Goal: Task Accomplishment & Management: Manage account settings

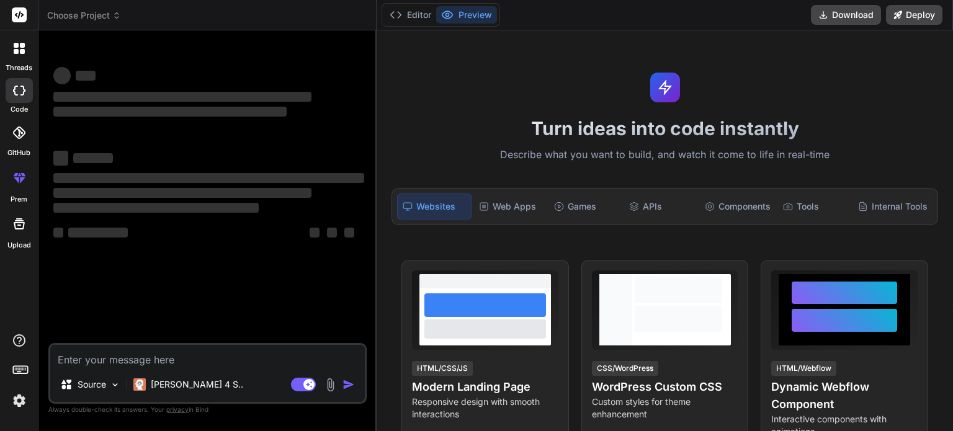
click at [20, 402] on img at bounding box center [19, 400] width 21 height 21
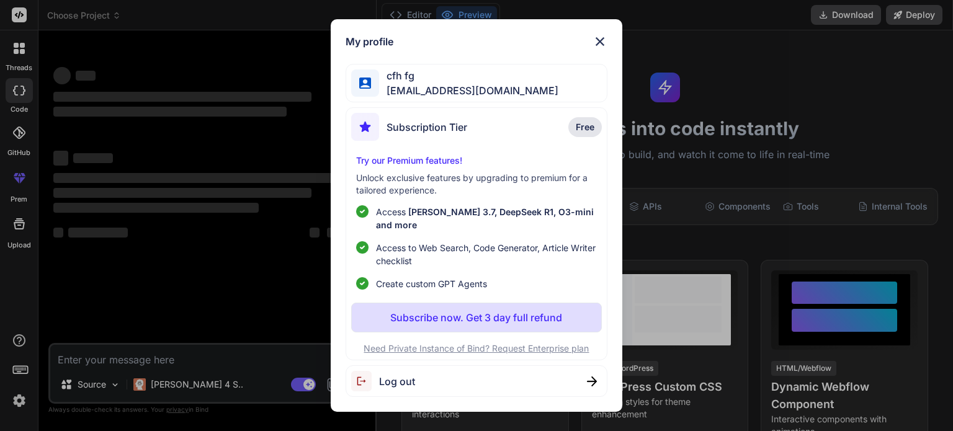
click at [451, 380] on div "Log out" at bounding box center [475, 381] width 261 height 32
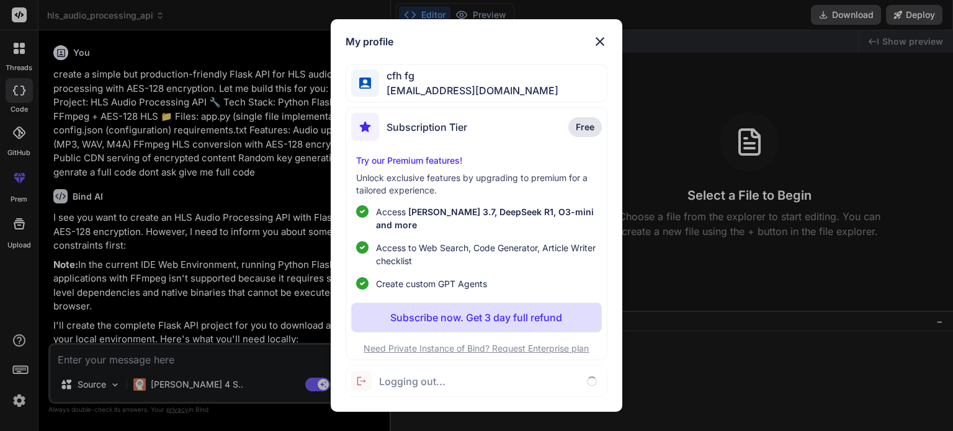
click at [74, 371] on div "My profile cfh fg [EMAIL_ADDRESS][DOMAIN_NAME] Subscription Tier Free Try our P…" at bounding box center [476, 215] width 953 height 431
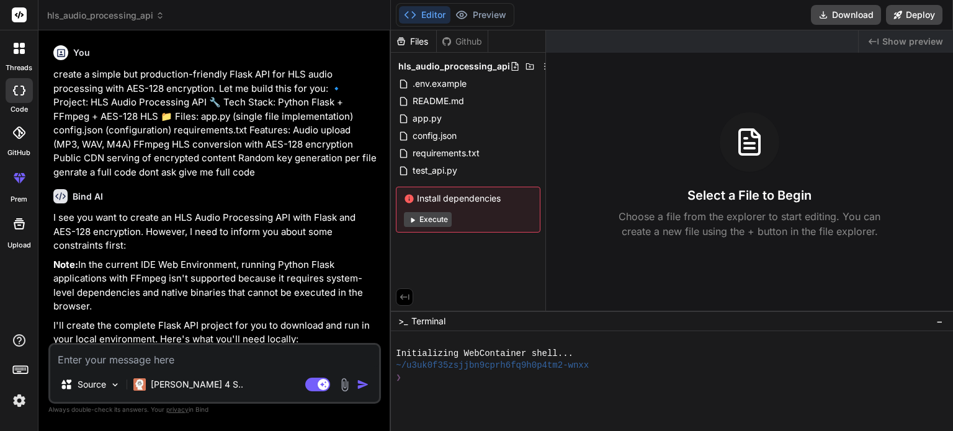
drag, startPoint x: 38, startPoint y: 380, endPoint x: 9, endPoint y: 391, distance: 30.9
click at [22, 386] on div "threads code GitHub prem Upload" at bounding box center [19, 215] width 38 height 431
click at [9, 391] on img at bounding box center [19, 400] width 21 height 21
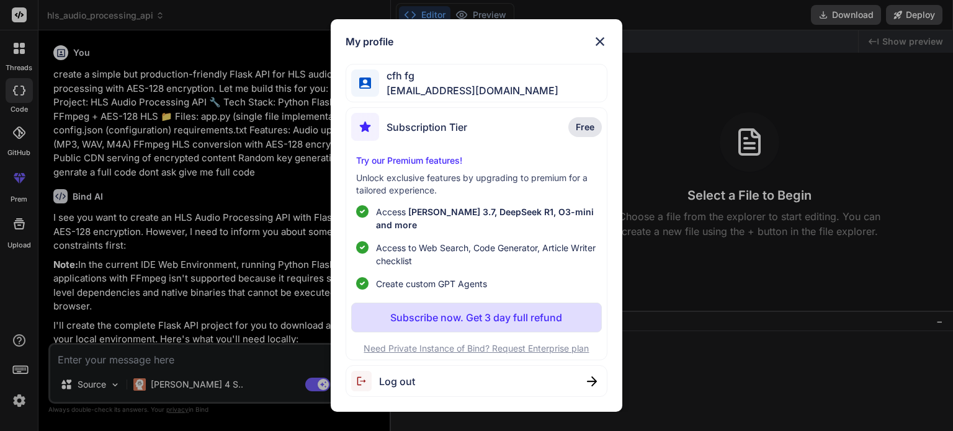
click at [14, 411] on div "My profile cfh fg [EMAIL_ADDRESS][DOMAIN_NAME] Subscription Tier Free Try our P…" at bounding box center [476, 215] width 953 height 431
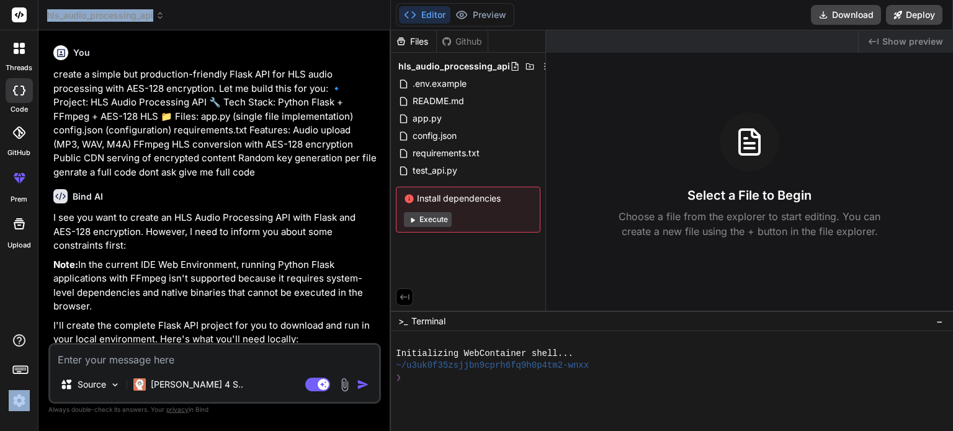
click at [14, 411] on div "threads code GitHub prem Upload" at bounding box center [19, 215] width 38 height 431
click at [27, 403] on img at bounding box center [19, 400] width 21 height 21
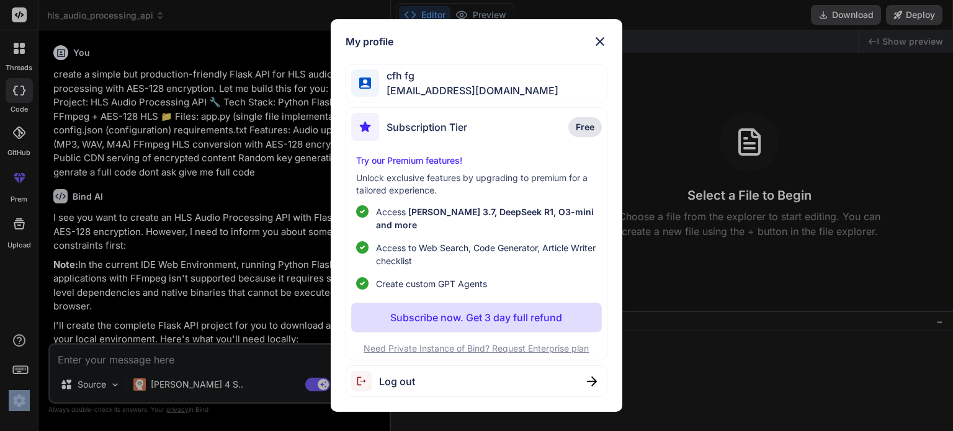
click at [27, 403] on div "My profile cfh fg [EMAIL_ADDRESS][DOMAIN_NAME] Subscription Tier Free Try our P…" at bounding box center [476, 215] width 953 height 431
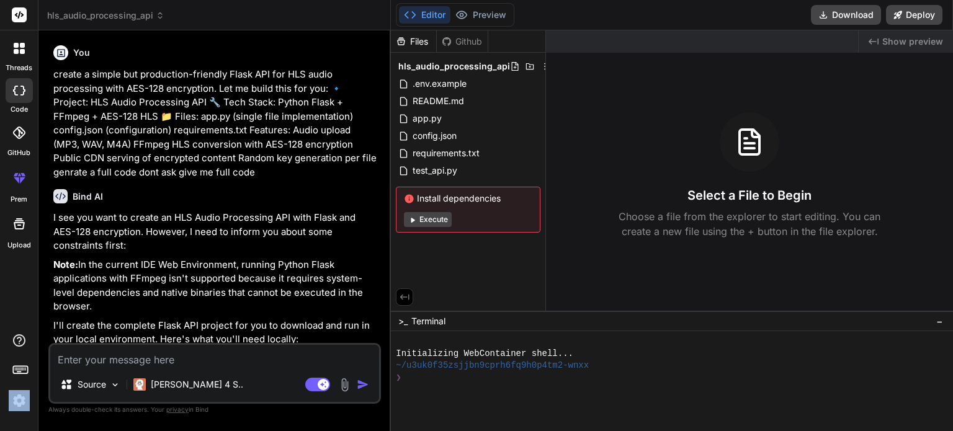
click at [27, 403] on img at bounding box center [19, 400] width 21 height 21
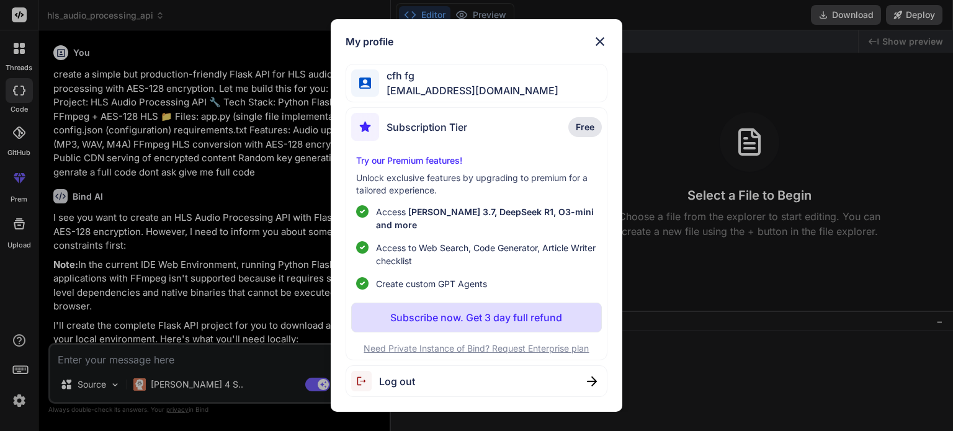
click at [420, 371] on div "Log out" at bounding box center [475, 381] width 261 height 32
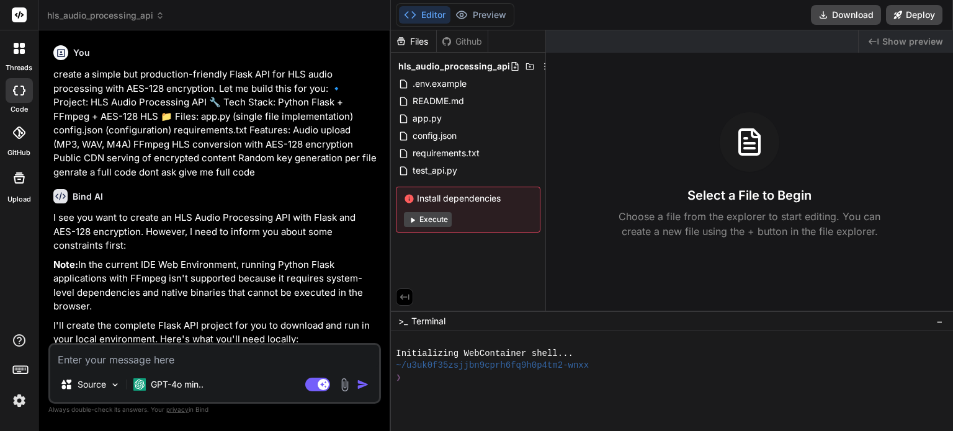
type textarea "x"
